Goal: Task Accomplishment & Management: Complete application form

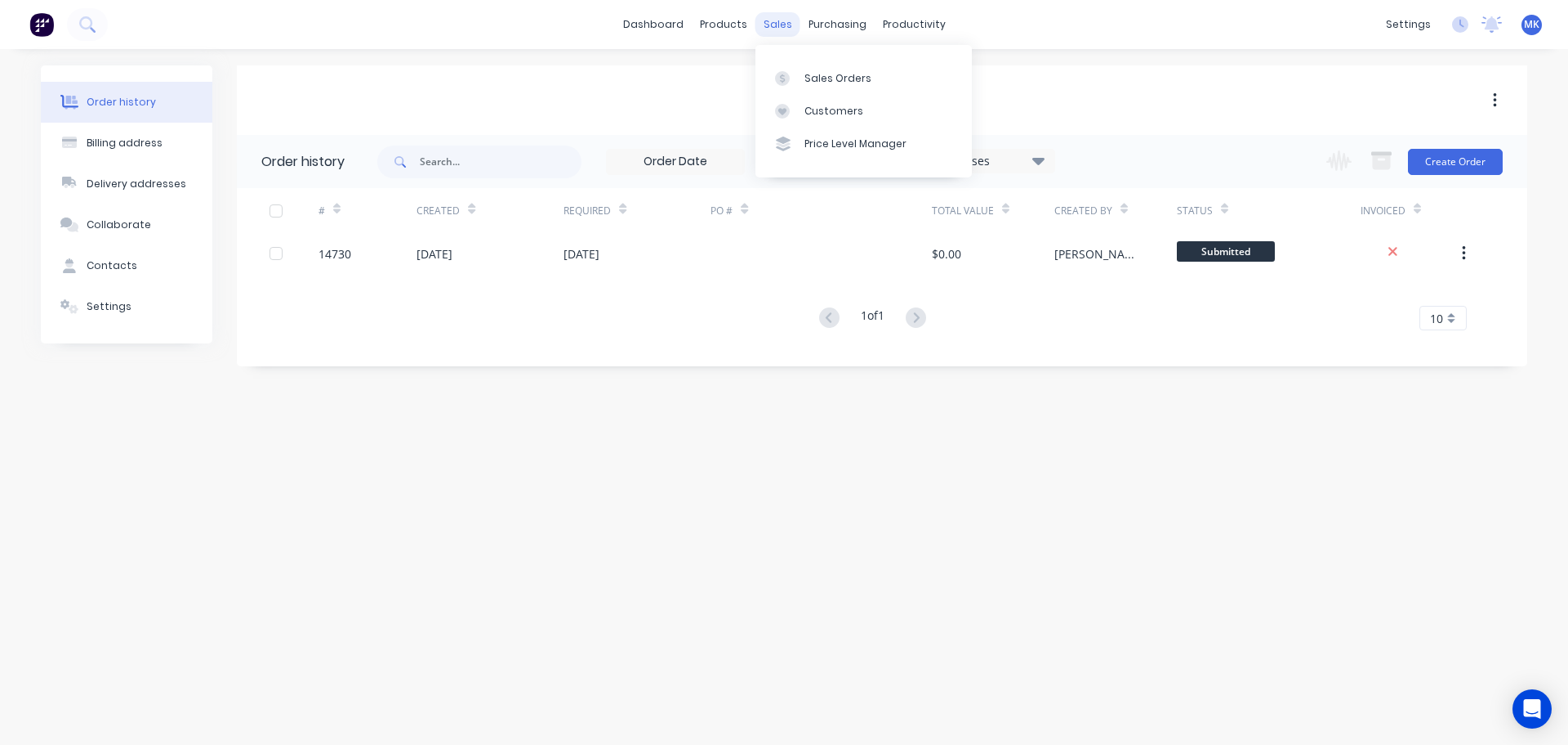
click at [784, 26] on div "sales" at bounding box center [778, 24] width 45 height 25
click at [833, 71] on div "Sales Orders" at bounding box center [837, 78] width 67 height 15
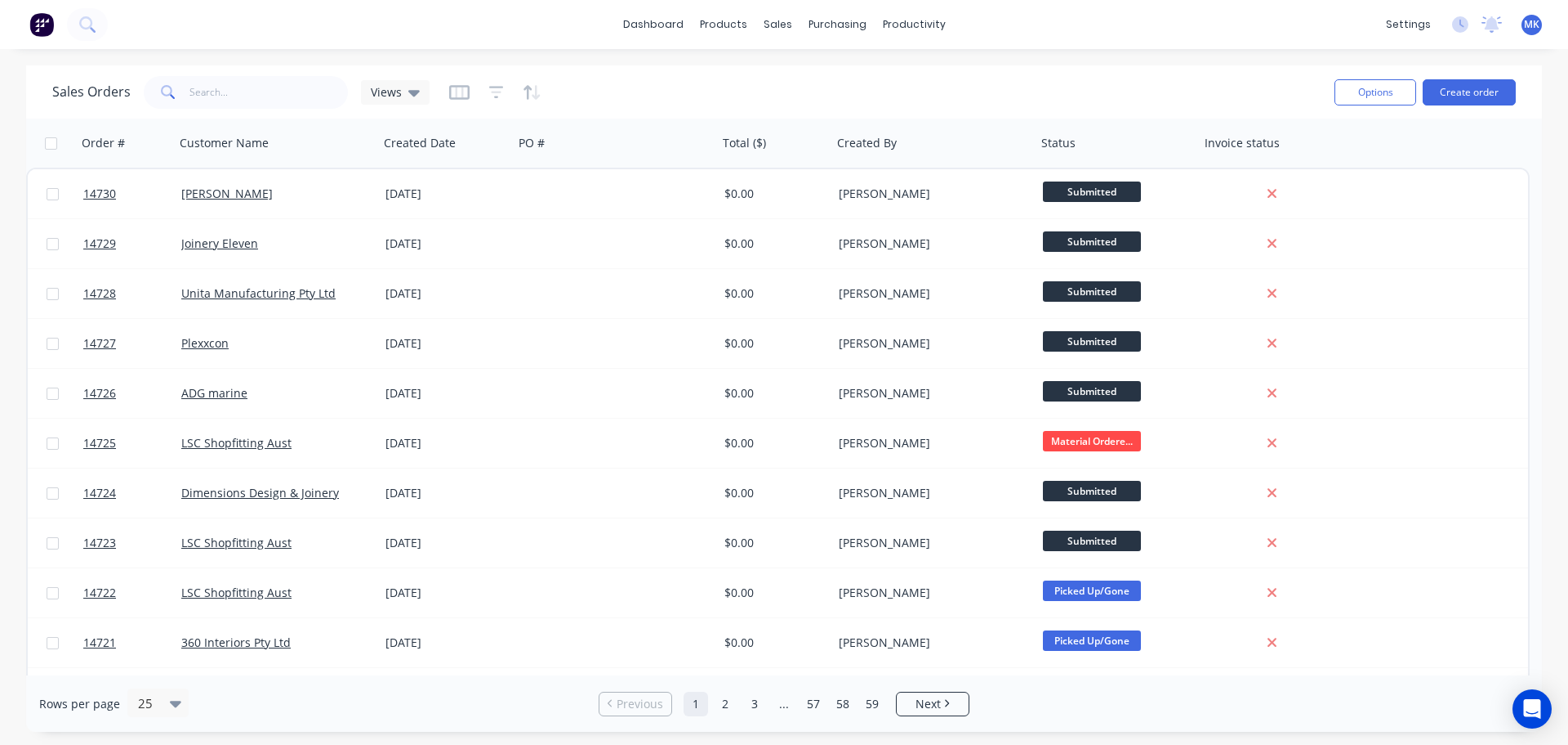
click at [1428, 73] on div "Options Create order" at bounding box center [1422, 92] width 188 height 40
click at [1443, 85] on button "Create order" at bounding box center [1469, 92] width 93 height 26
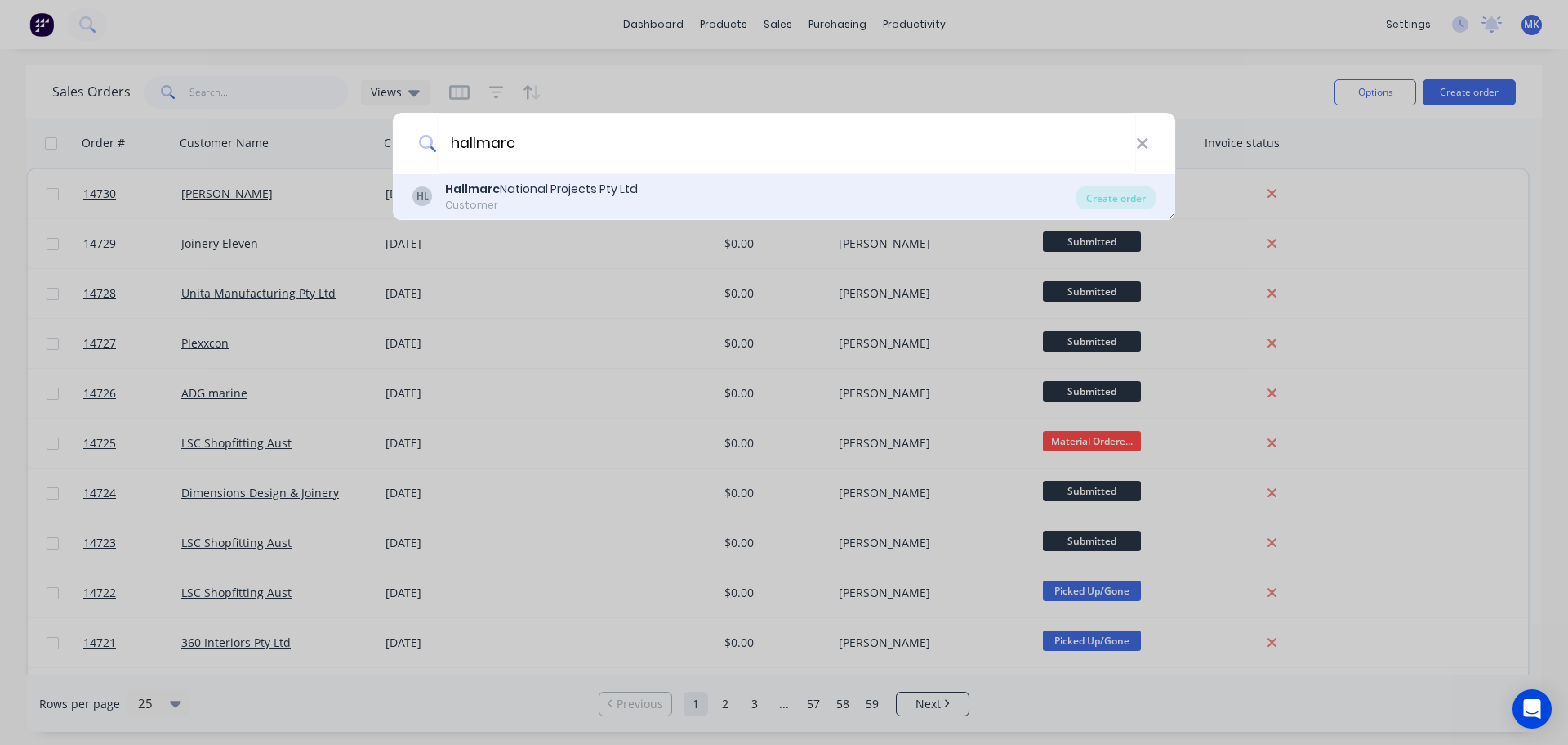
type input "hallmarc"
click at [567, 189] on div "Hallmarc National Projects Pty Ltd" at bounding box center [542, 189] width 193 height 17
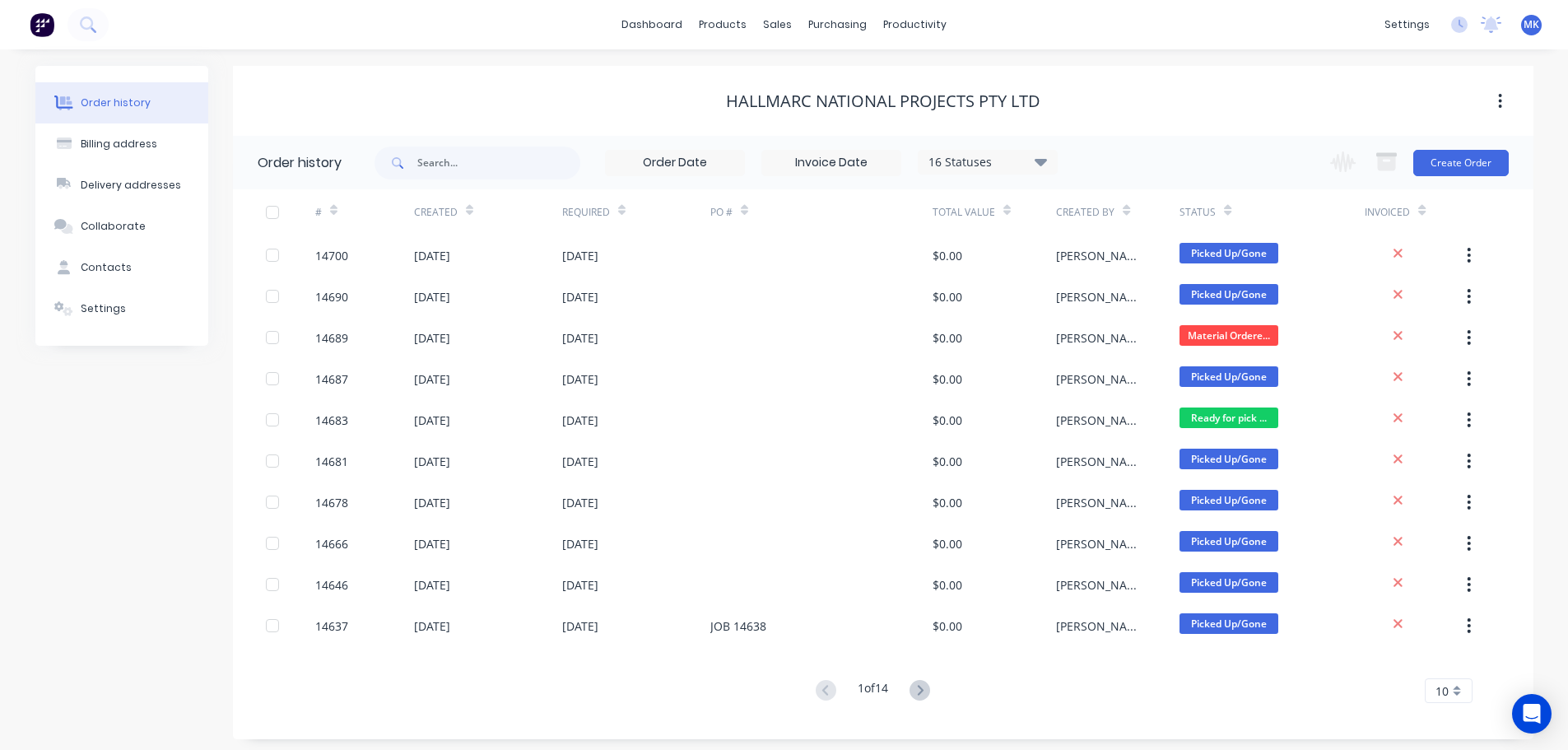
click at [1464, 183] on div "Change order status Submitted Material Ordered/[PERSON_NAME] In Production Cont…" at bounding box center [1414, 163] width 188 height 54
click at [1451, 175] on button "Create Order" at bounding box center [1461, 163] width 95 height 26
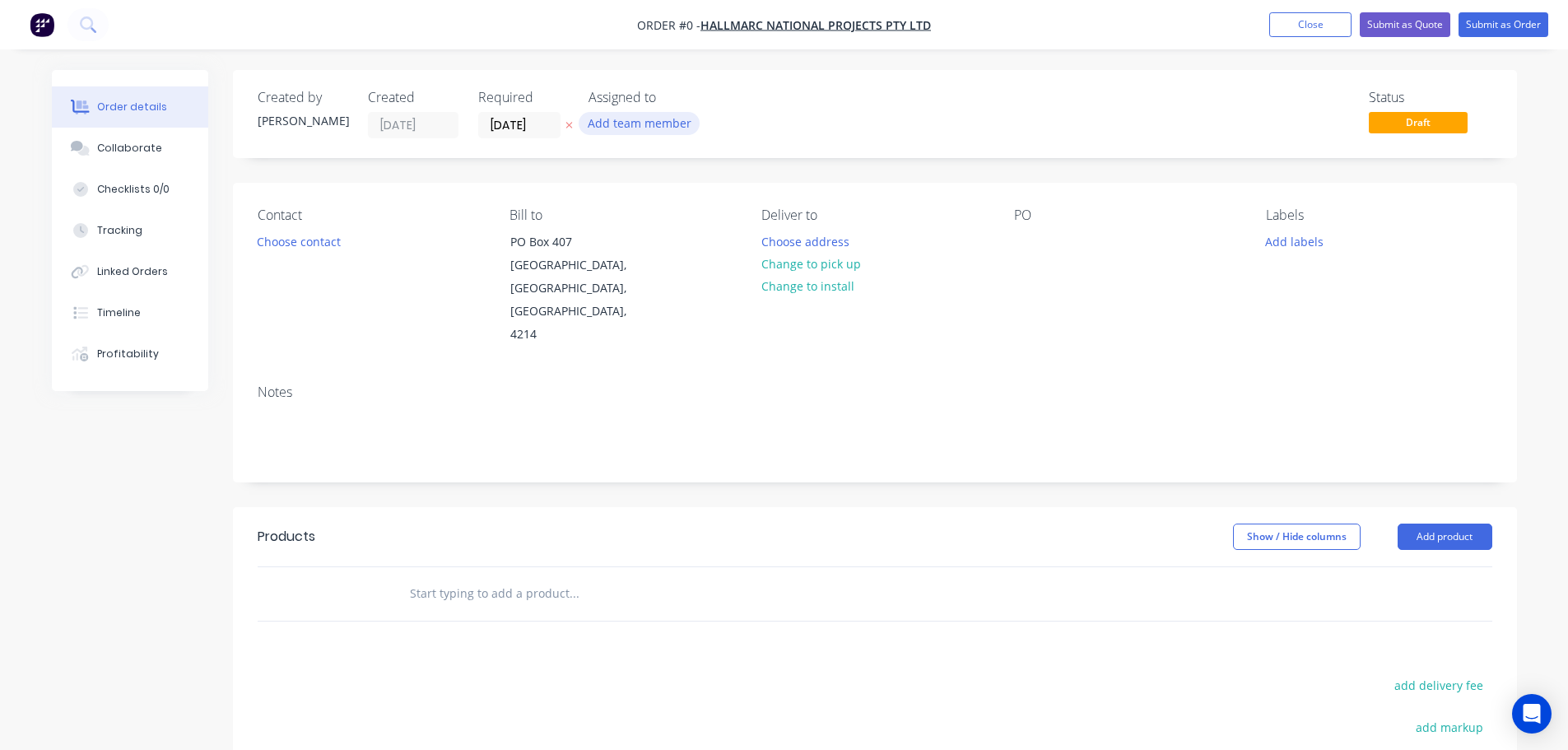
click at [665, 125] on button "Add team member" at bounding box center [639, 123] width 121 height 22
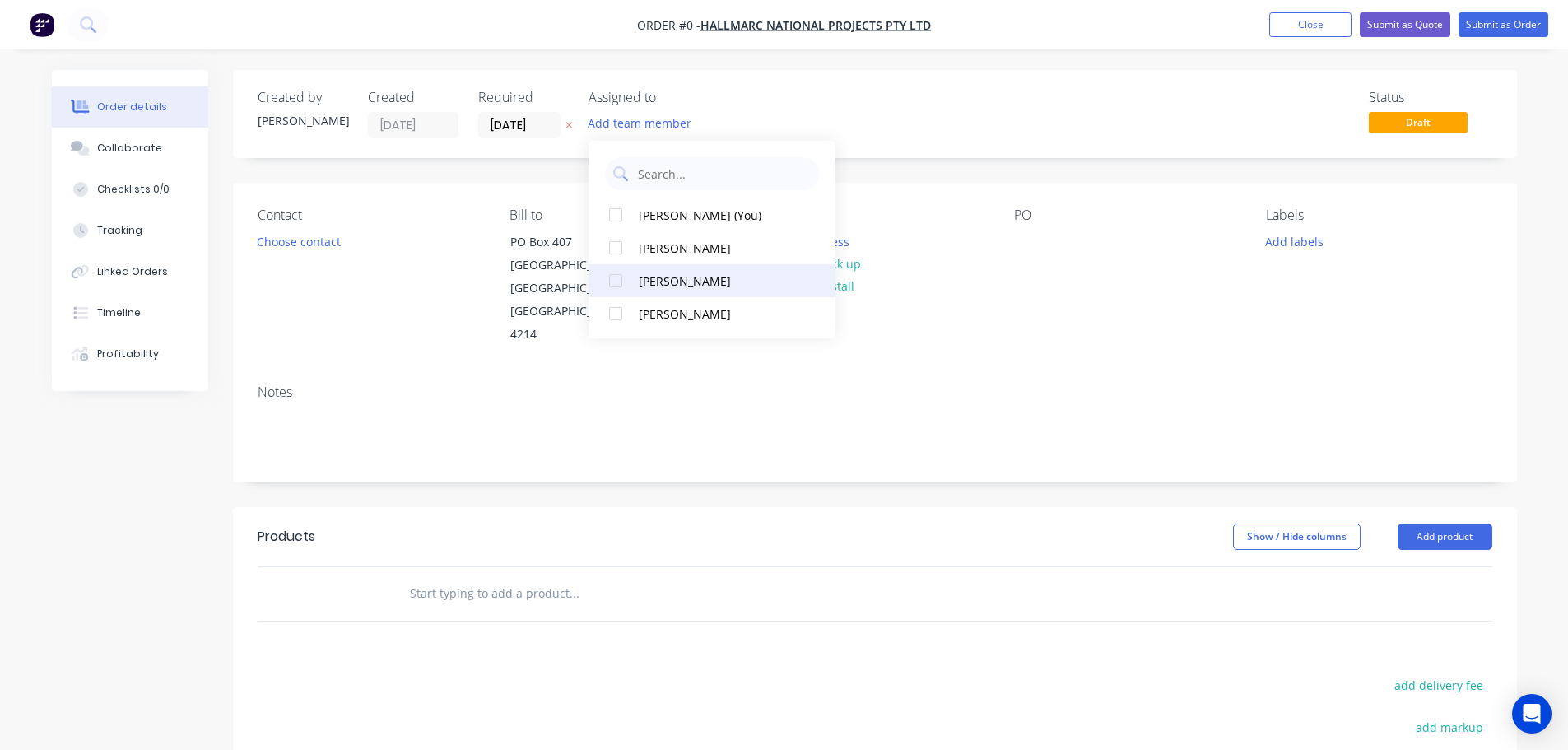
click at [636, 286] on button "[PERSON_NAME]" at bounding box center [711, 281] width 247 height 33
click at [327, 242] on div "Order details Collaborate Checklists 0/0 Tracking Linked Orders Timeline Profit…" at bounding box center [784, 556] width 1498 height 971
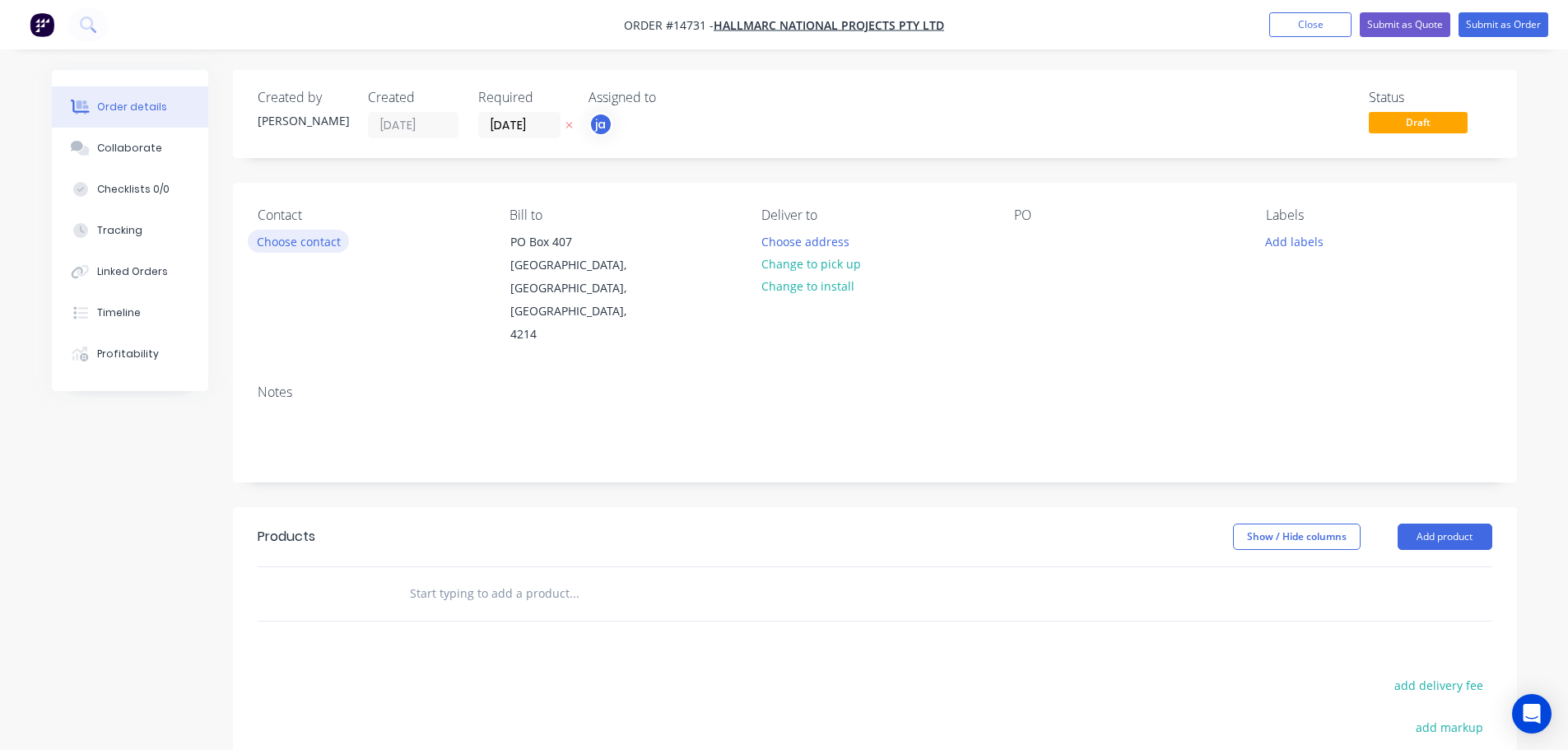
click at [327, 242] on button "Choose contact" at bounding box center [298, 240] width 101 height 22
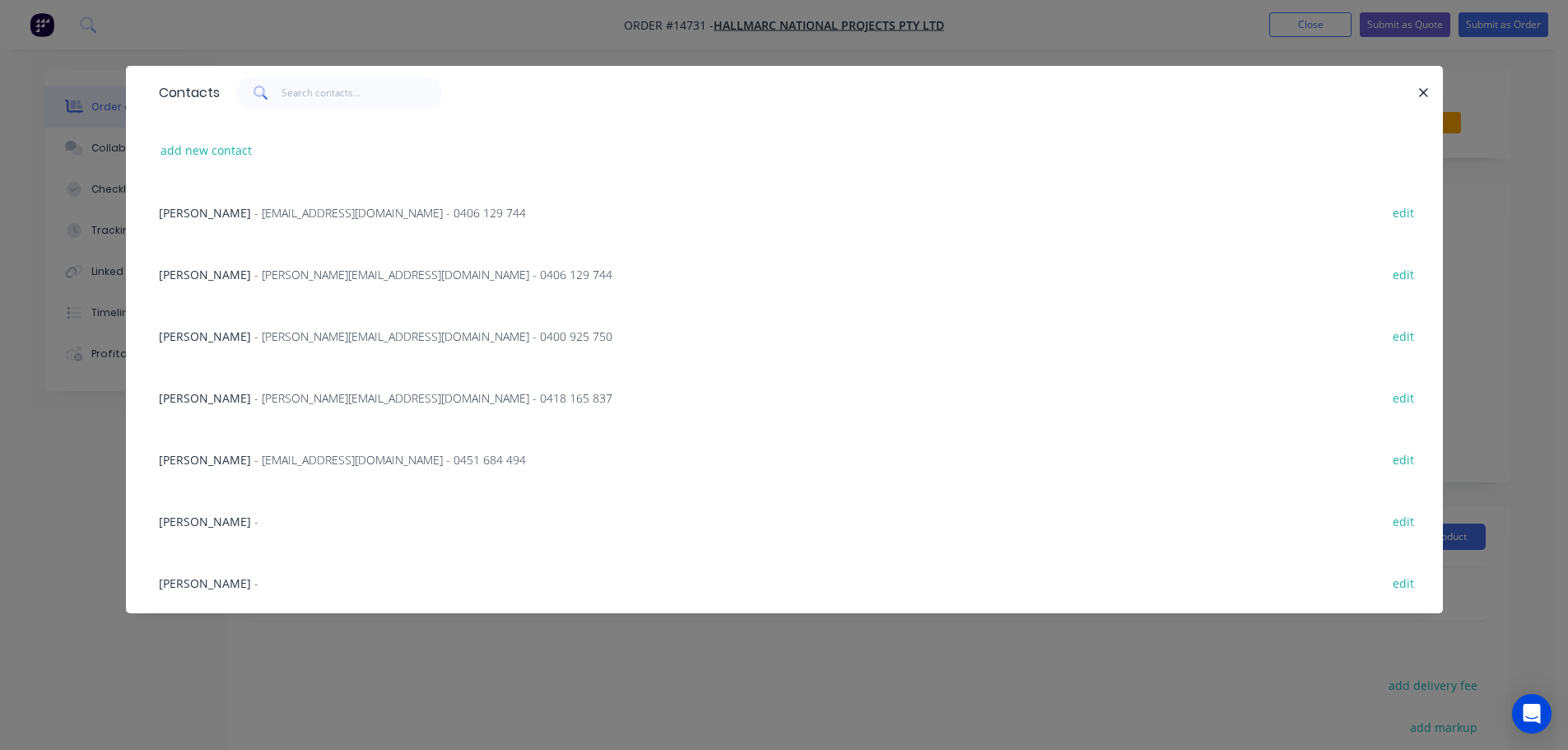
drag, startPoint x: 247, startPoint y: 400, endPoint x: 578, endPoint y: 342, distance: 336.0
click at [254, 400] on span "- [PERSON_NAME][EMAIL_ADDRESS][DOMAIN_NAME] - 0418 165 837" at bounding box center [433, 398] width 358 height 16
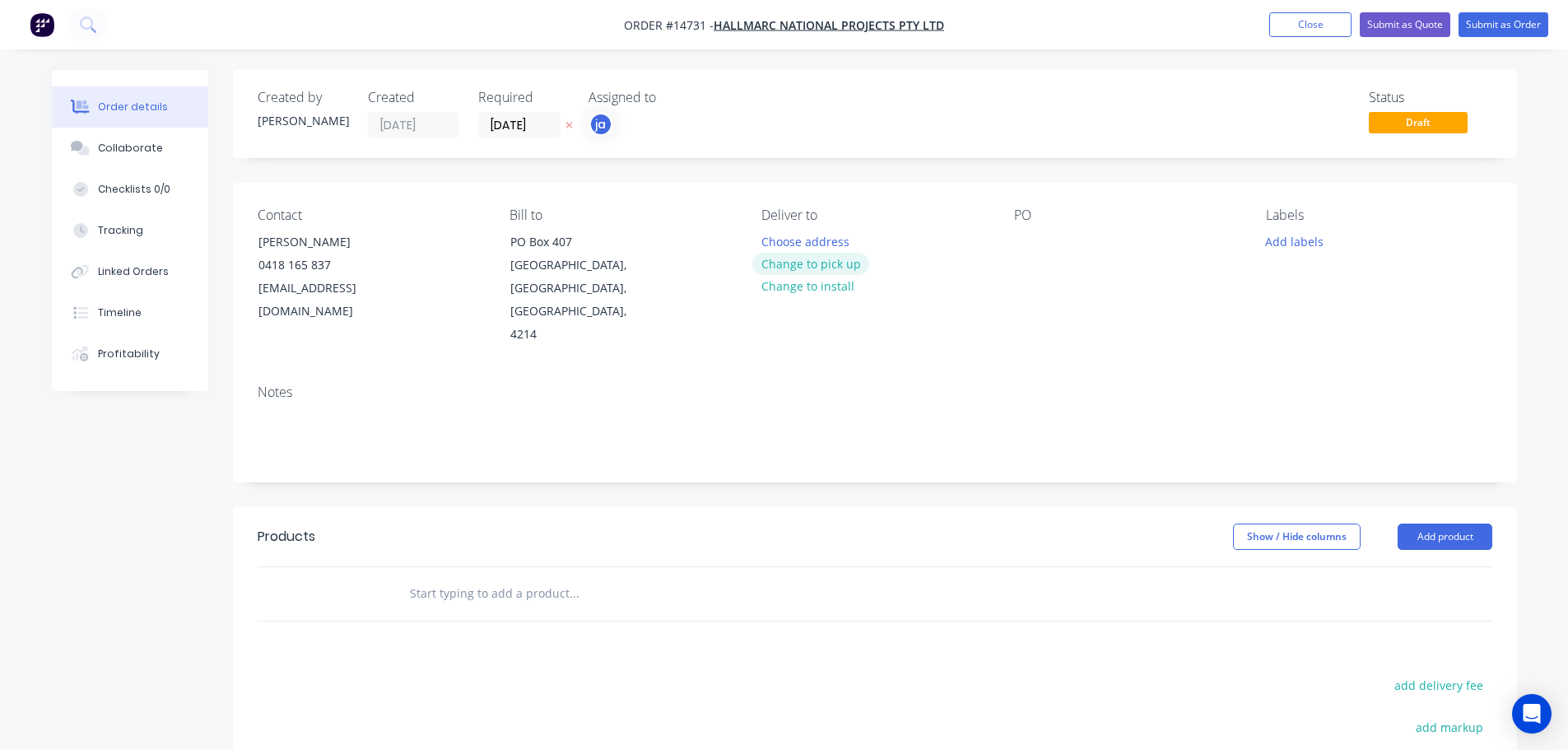
click at [797, 257] on button "Change to pick up" at bounding box center [810, 264] width 117 height 22
click at [1278, 242] on button "Add labels" at bounding box center [1295, 240] width 76 height 22
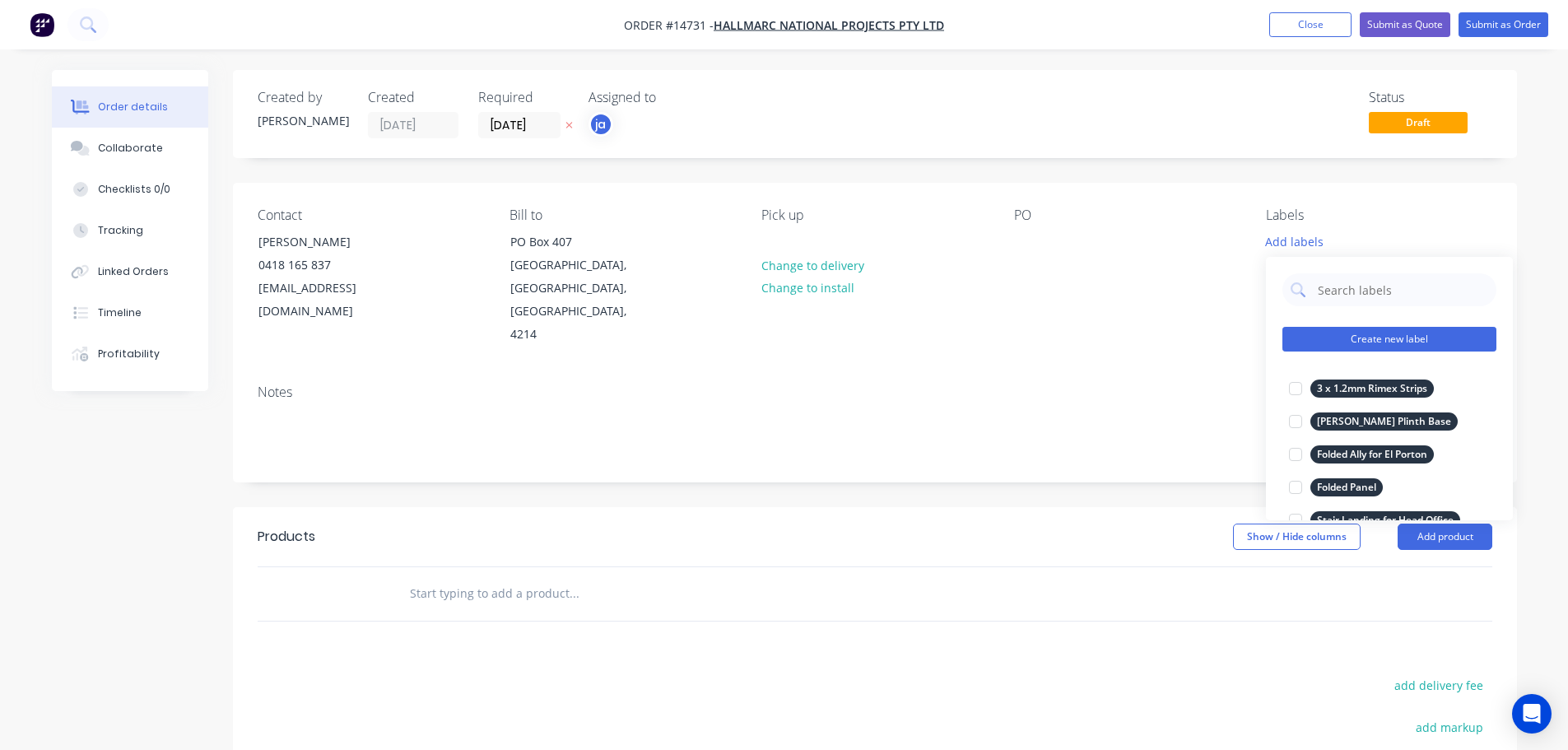
click at [1361, 345] on button "Create new label" at bounding box center [1389, 338] width 214 height 25
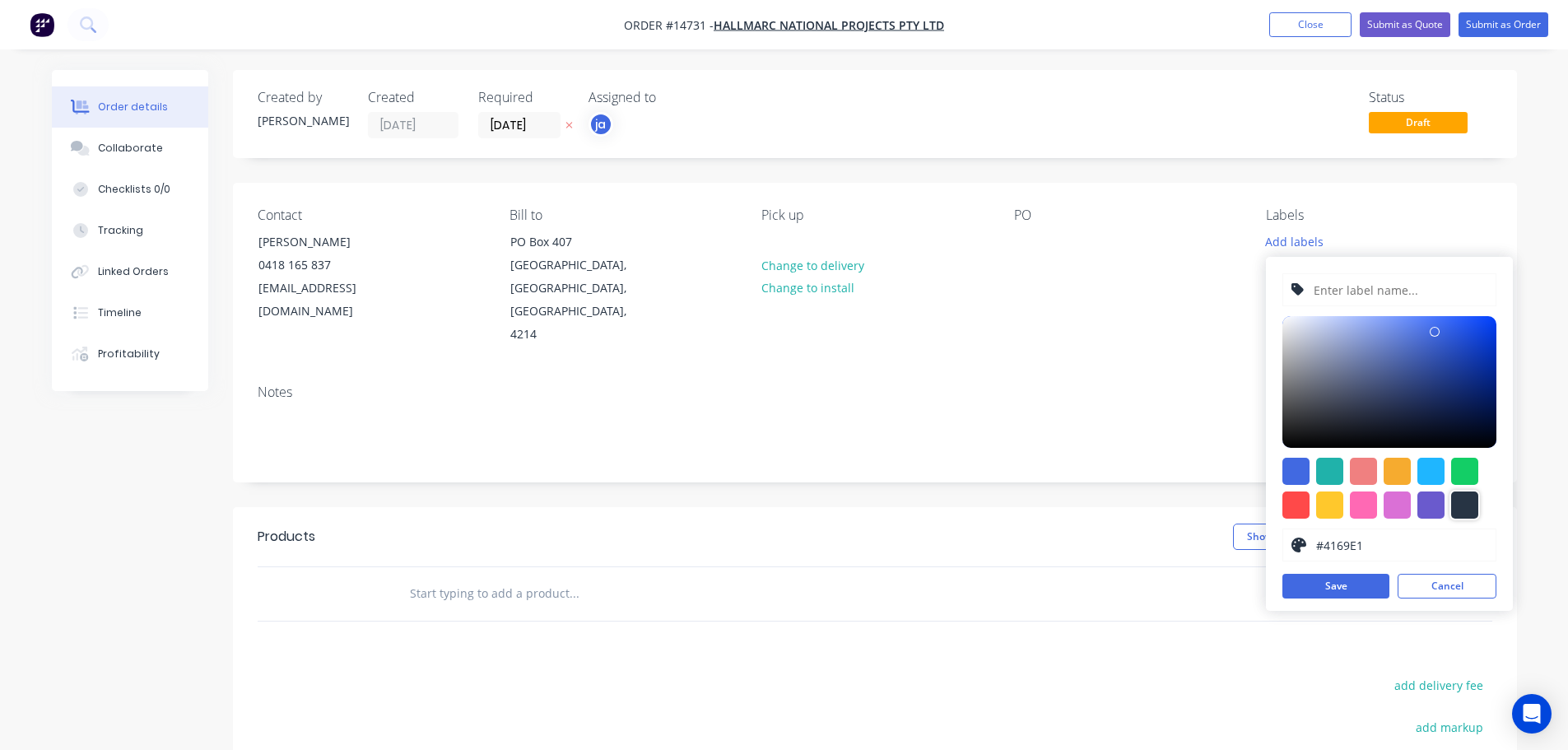
click at [1462, 497] on div at bounding box center [1464, 504] width 27 height 27
type input "#273444"
click at [1365, 314] on div "#273444 hex #273444 Save Cancel" at bounding box center [1389, 434] width 247 height 354
click at [1356, 294] on input "text" at bounding box center [1400, 289] width 176 height 31
paste input "16 x Spigots"
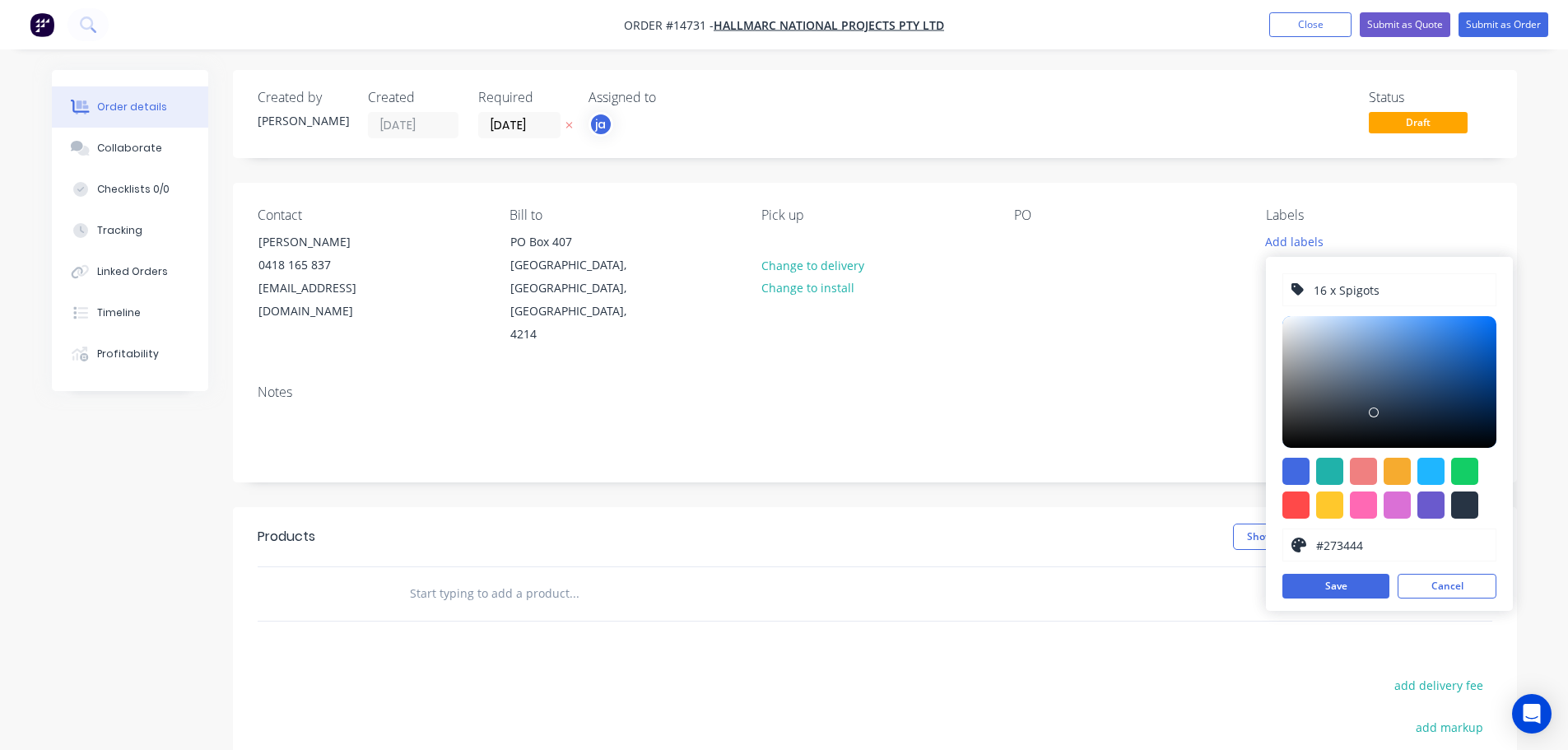
type input "16 x Spigots"
click at [1463, 519] on div "16 x Spigots #273444 hex #273444 Save Cancel" at bounding box center [1389, 434] width 247 height 354
click at [1462, 514] on div at bounding box center [1464, 504] width 27 height 27
click at [1350, 579] on button "Save" at bounding box center [1336, 585] width 107 height 25
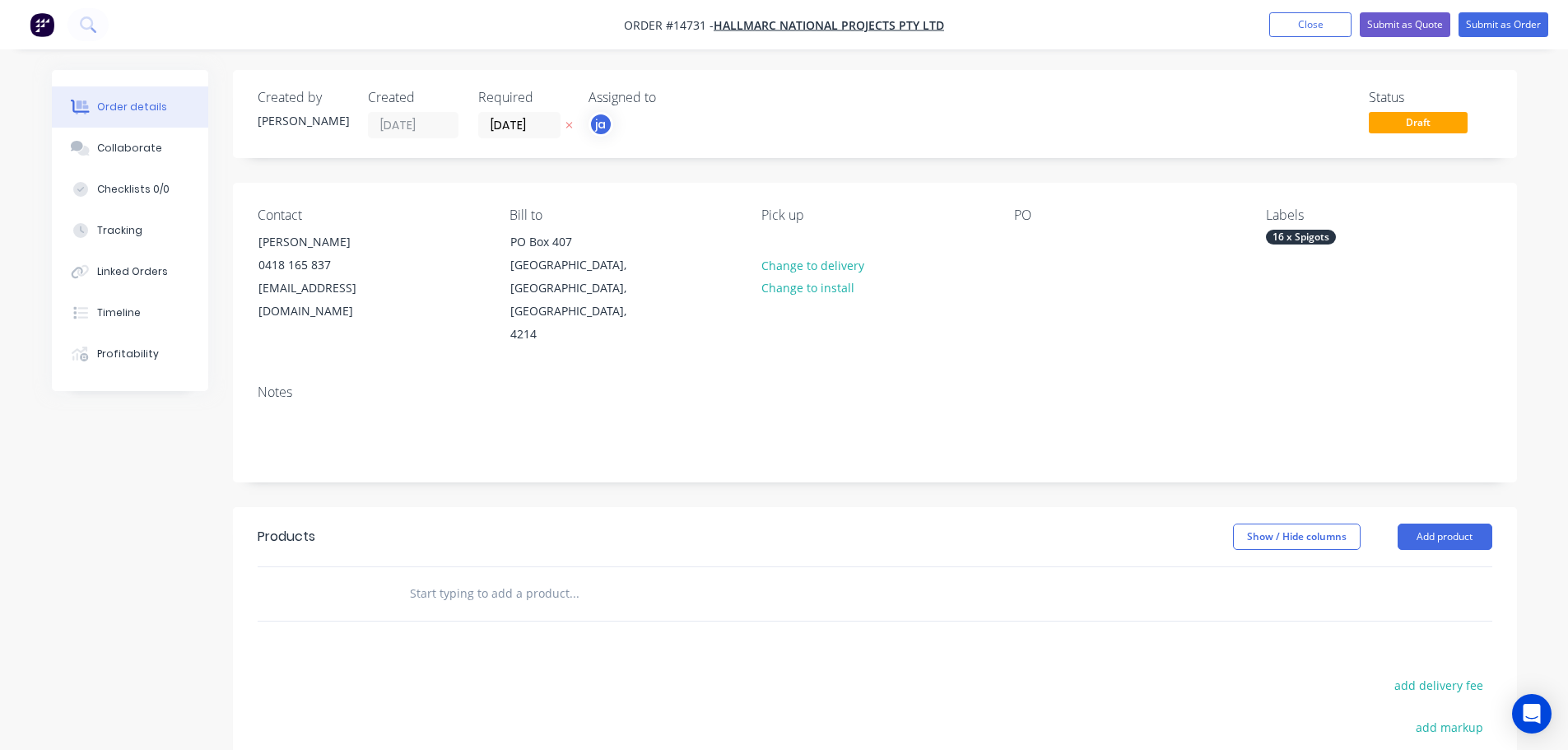
drag, startPoint x: 952, startPoint y: 524, endPoint x: 756, endPoint y: 531, distance: 196.1
click at [945, 567] on div at bounding box center [685, 594] width 593 height 54
click at [606, 577] on input "text" at bounding box center [574, 594] width 329 height 33
paste input "16 x Spigots"
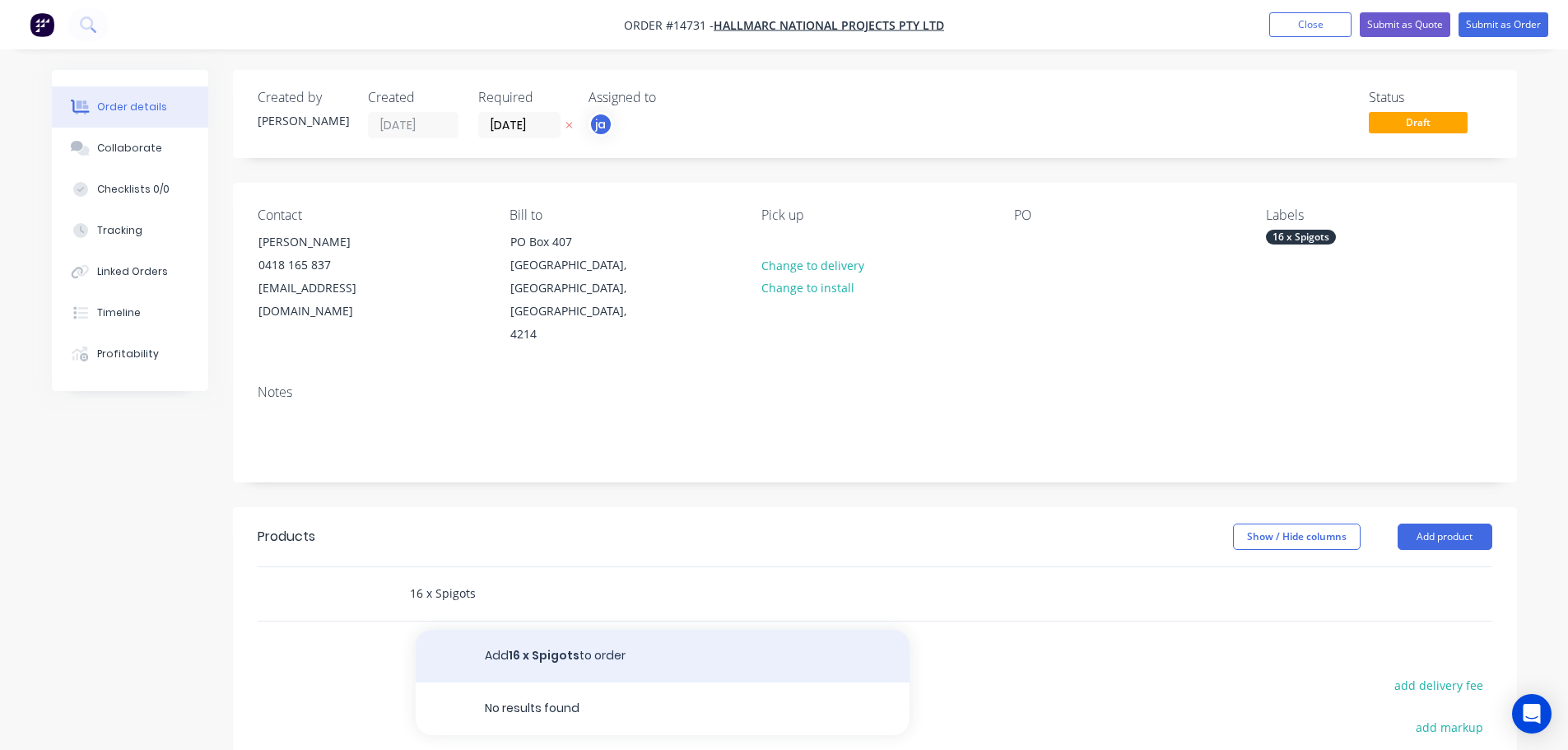
type input "16 x Spigots"
click at [574, 630] on button "Add 16 x Spigots to order" at bounding box center [662, 656] width 494 height 53
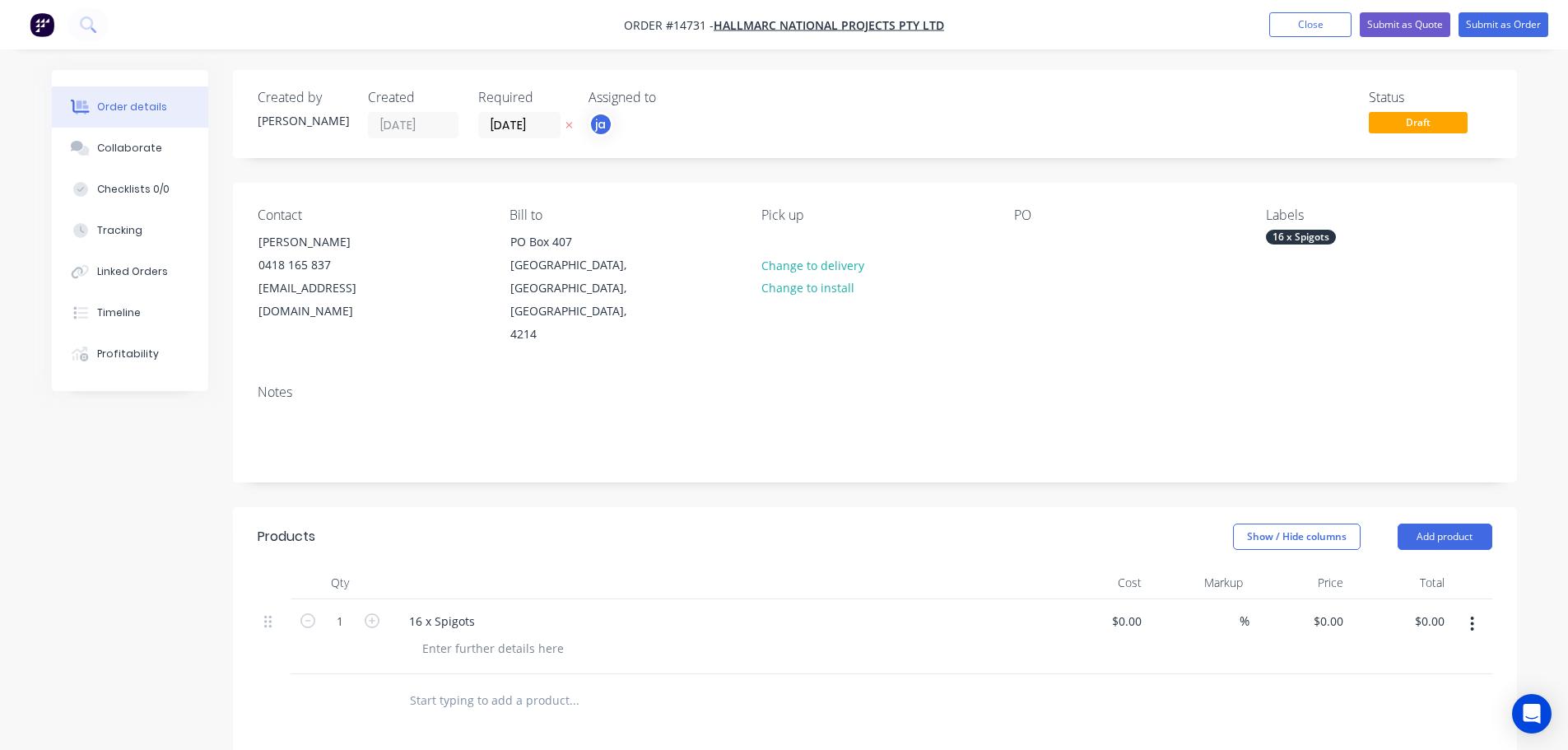
click at [1508, 11] on nav "Order #14731 - Hallmarc National Projects Pty Ltd Add product Close Submit as Q…" at bounding box center [784, 24] width 1568 height 49
click at [1501, 18] on button "Submit as Order" at bounding box center [1503, 24] width 90 height 25
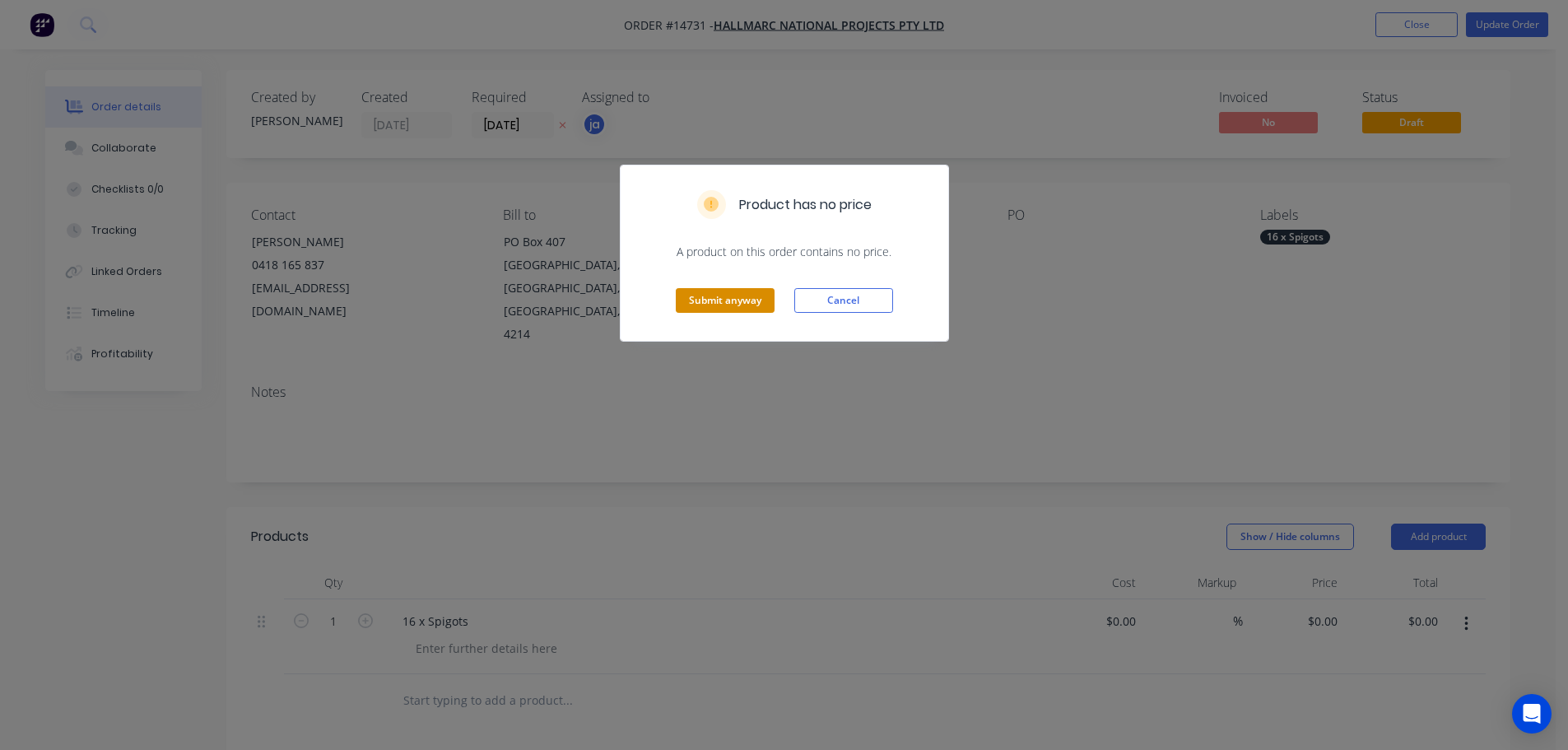
click at [703, 302] on button "Submit anyway" at bounding box center [725, 300] width 99 height 25
